Goal: Task Accomplishment & Management: Manage account settings

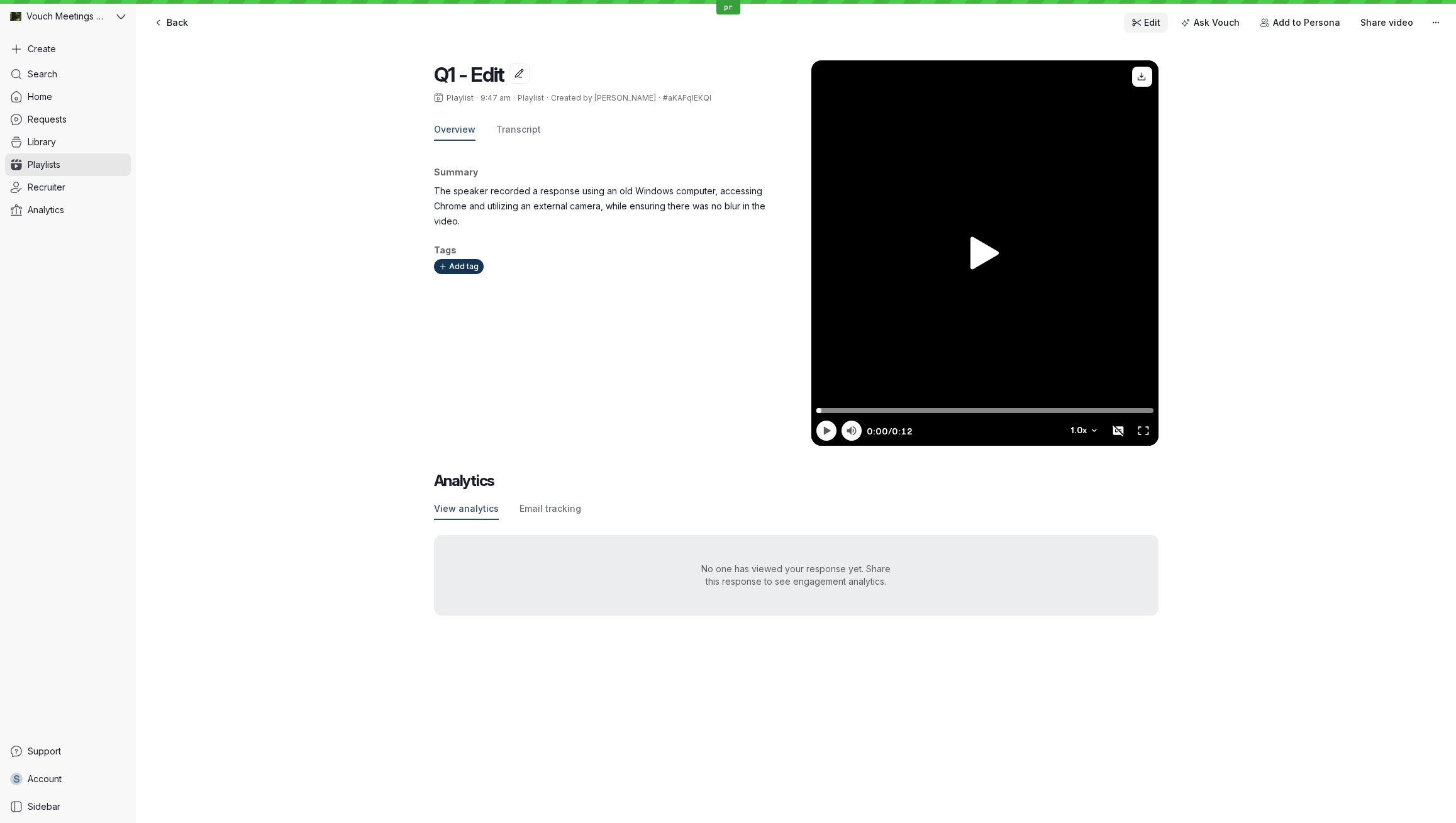
click at [1159, 25] on span "Edit" at bounding box center [1152, 23] width 17 height 13
